Goal: Find specific page/section: Find specific page/section

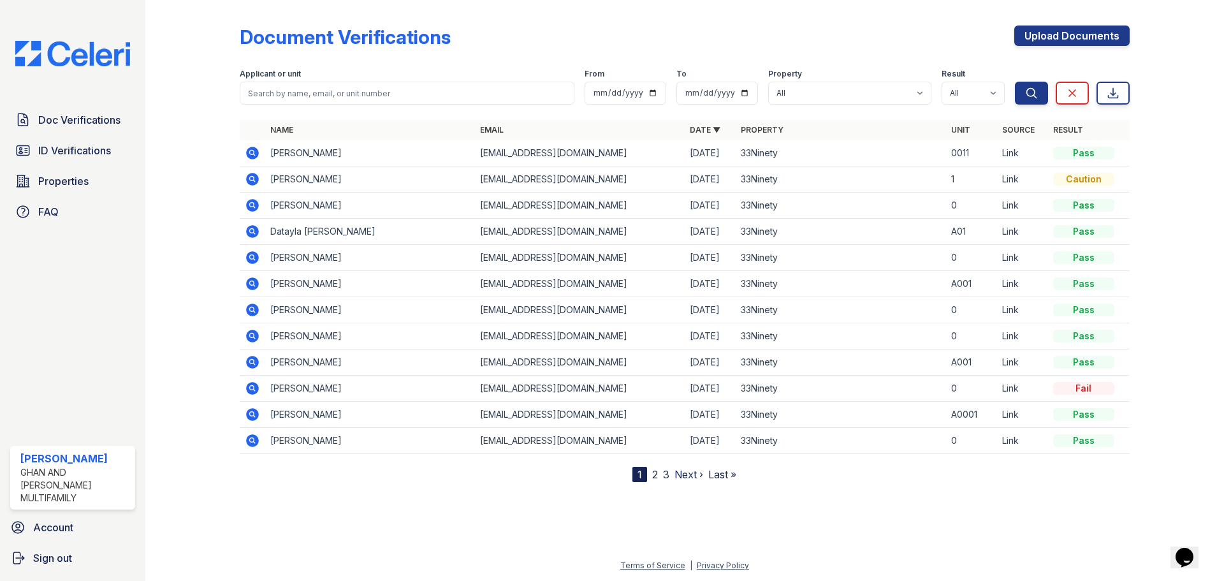
drag, startPoint x: 212, startPoint y: 198, endPoint x: 0, endPoint y: 115, distance: 227.3
click at [212, 198] on div at bounding box center [203, 243] width 74 height 477
click at [296, 84] on input "search" at bounding box center [407, 93] width 335 height 23
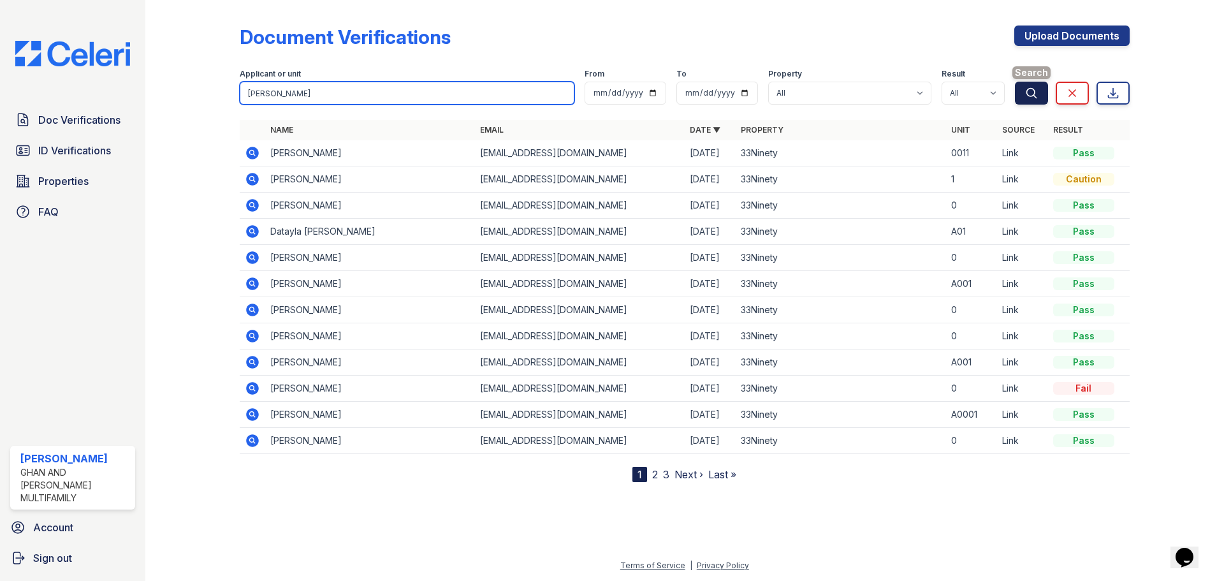
type input "varner"
click at [1034, 91] on icon "submit" at bounding box center [1031, 93] width 10 height 10
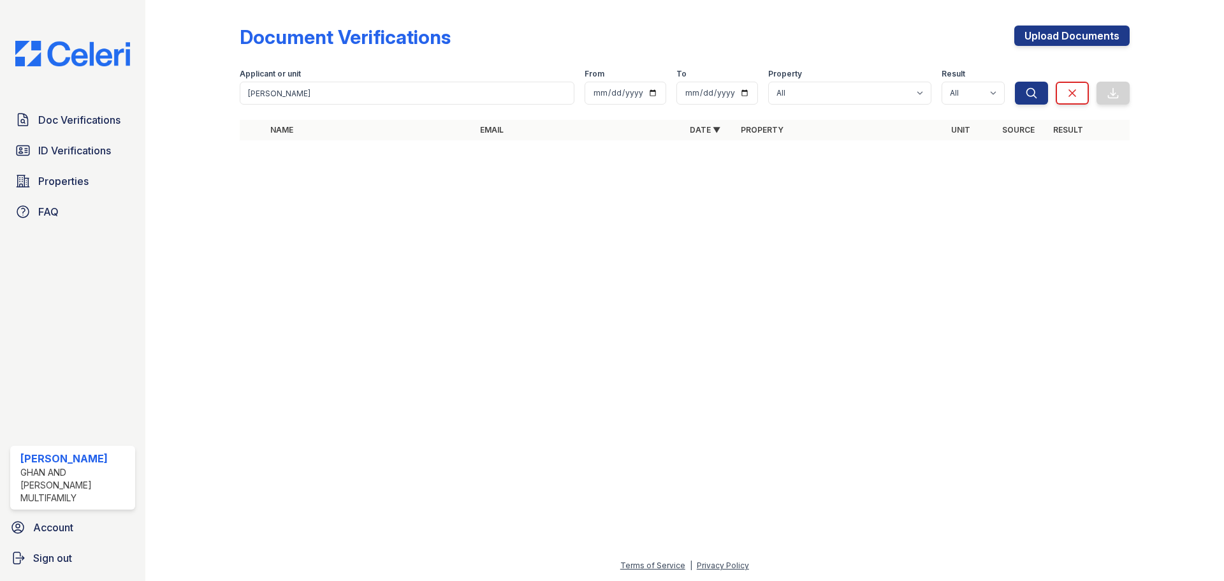
click at [345, 325] on div at bounding box center [685, 365] width 1038 height 384
